Goal: Information Seeking & Learning: Learn about a topic

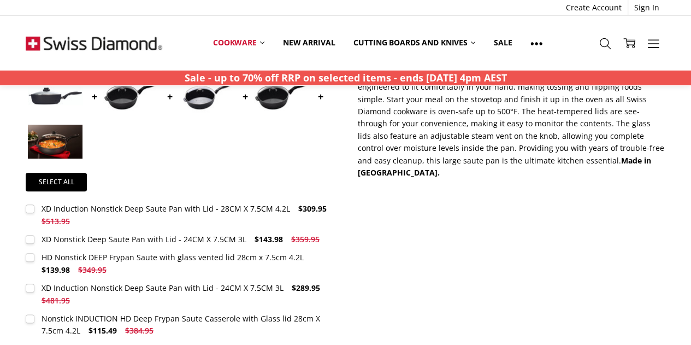
scroll to position [601, 0]
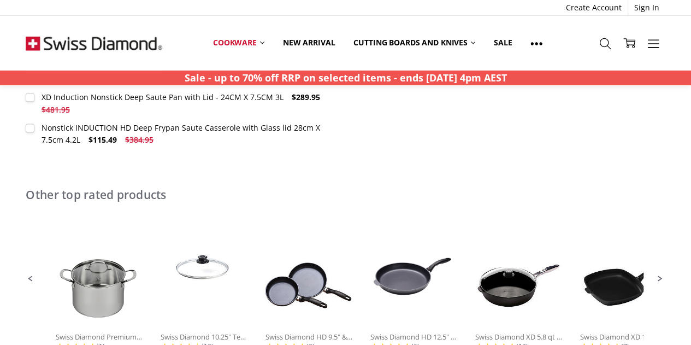
scroll to position [655, 0]
